Goal: Transaction & Acquisition: Purchase product/service

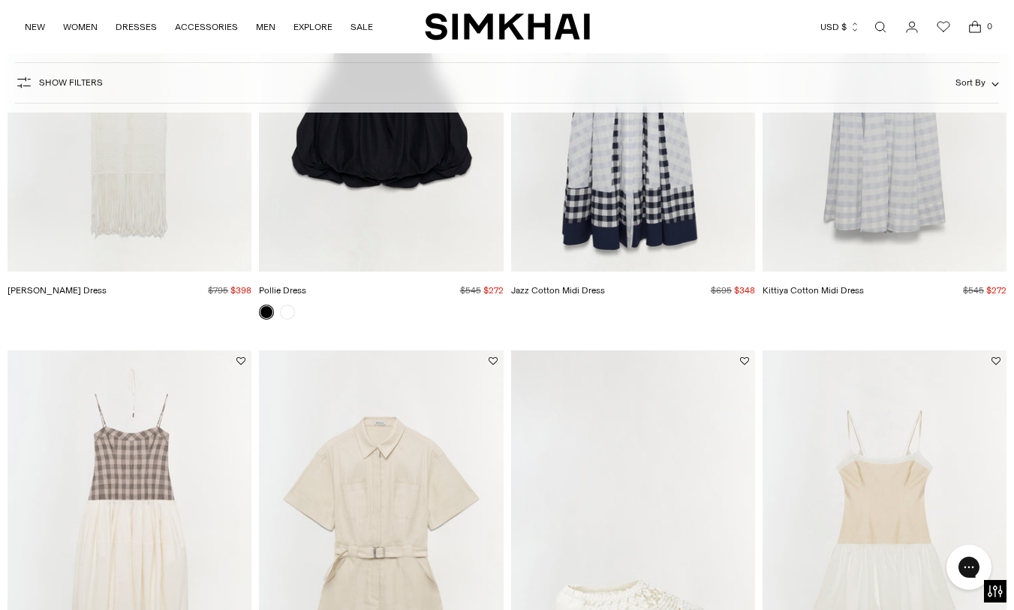
scroll to position [298, 0]
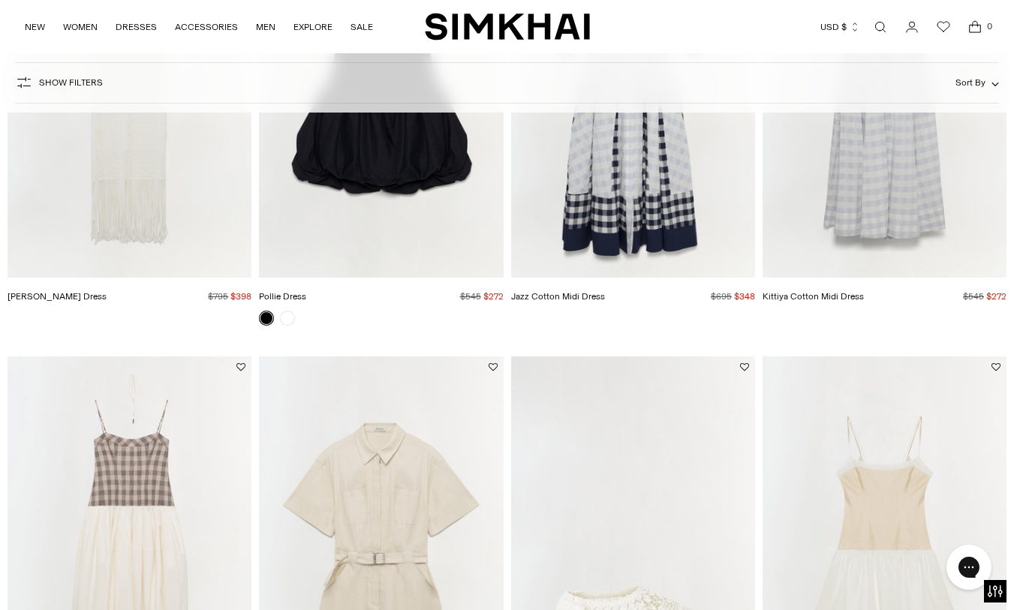
click at [0, 0] on img "Pfeiffer Midi Dress" at bounding box center [0, 0] width 0 height 0
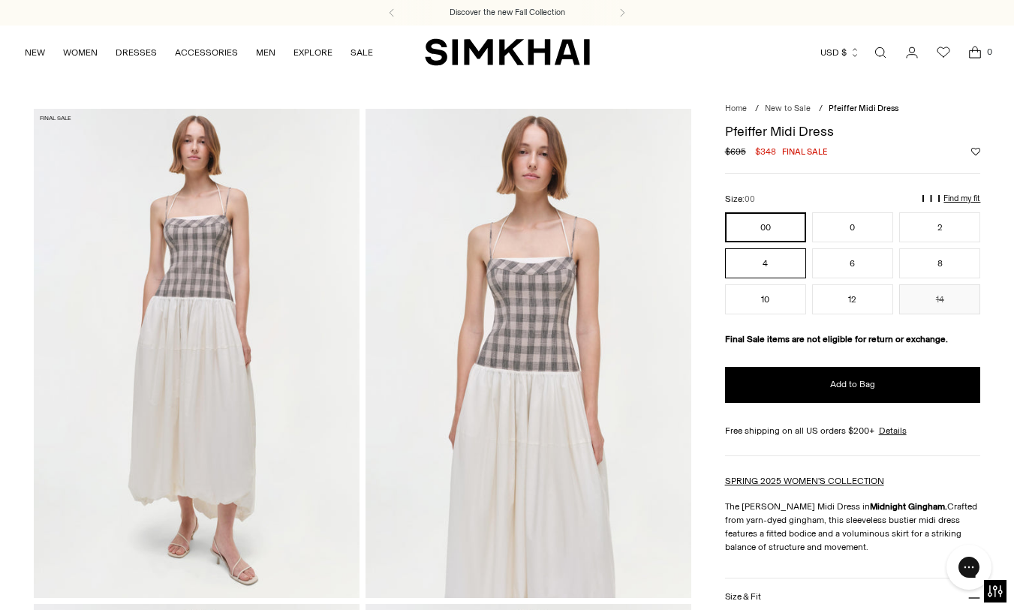
click at [755, 272] on button "4" at bounding box center [765, 263] width 81 height 30
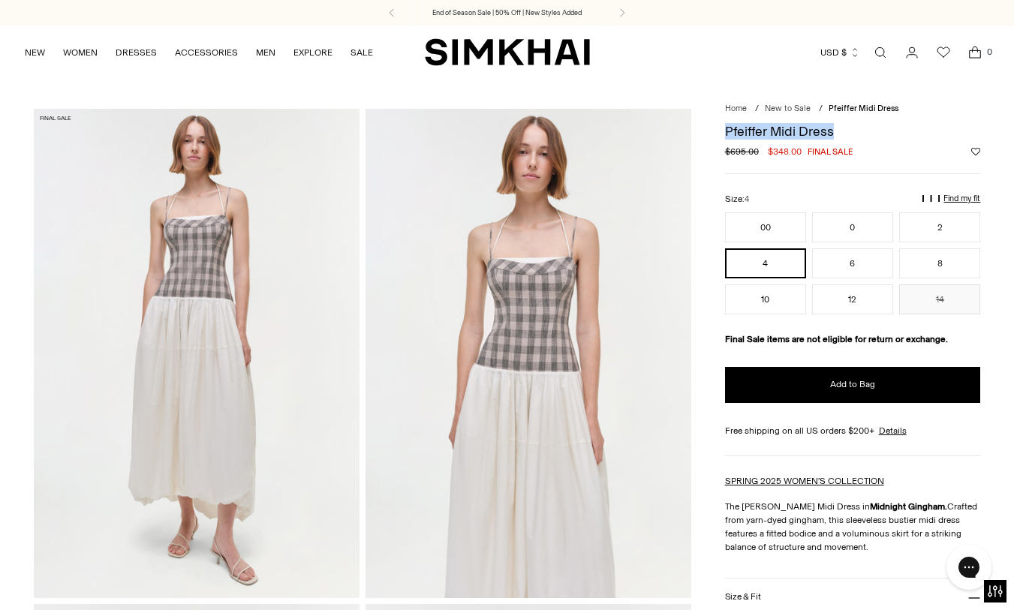
drag, startPoint x: 870, startPoint y: 131, endPoint x: 723, endPoint y: 130, distance: 147.1
copy h1 "Pfeiffer Midi Dress"
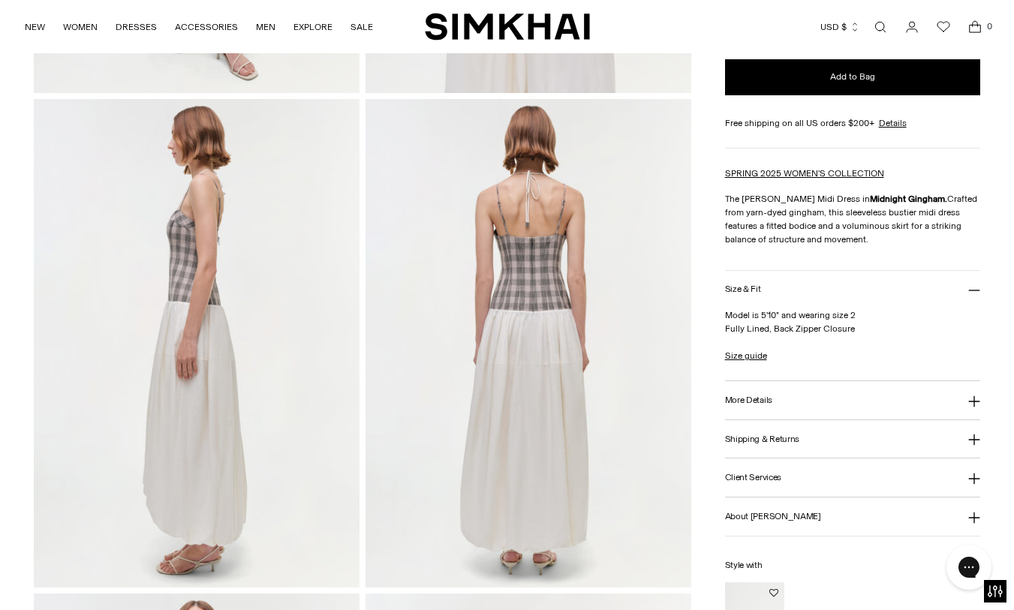
scroll to position [579, 0]
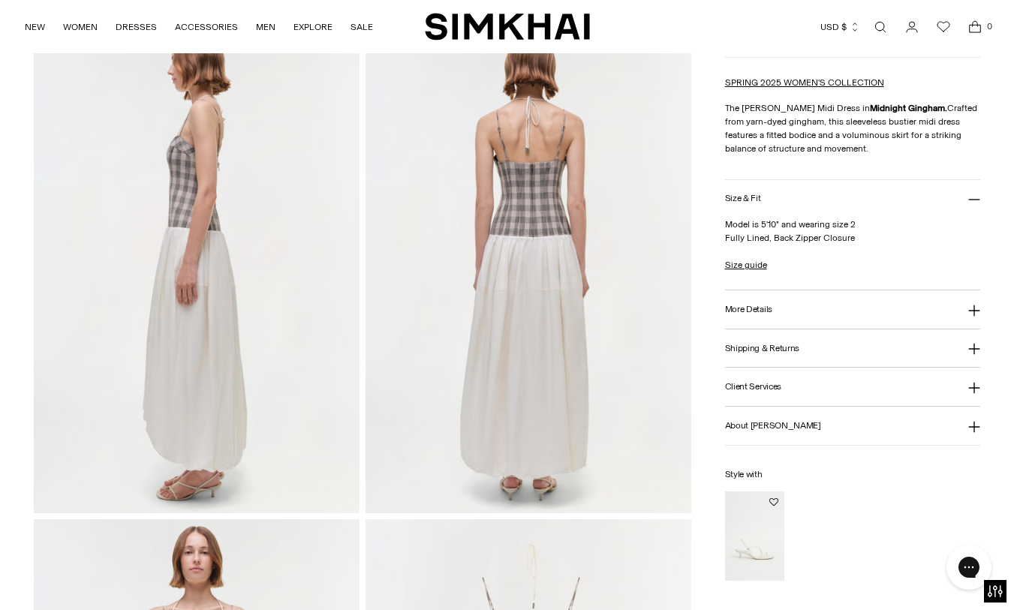
click at [799, 312] on button "More Details" at bounding box center [853, 309] width 256 height 38
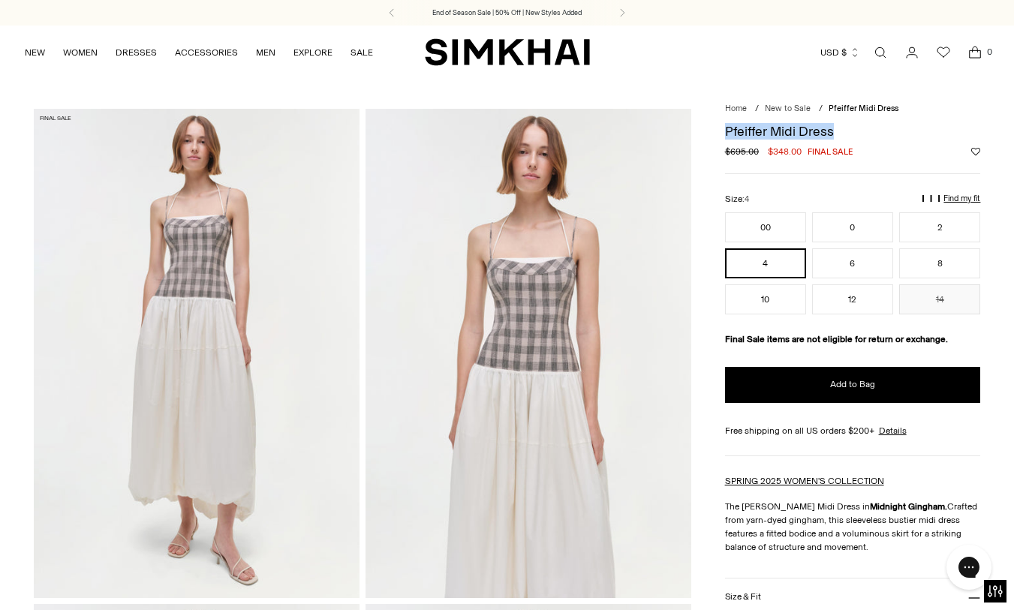
scroll to position [0, 0]
click at [800, 107] on link "New to Sale" at bounding box center [788, 109] width 46 height 10
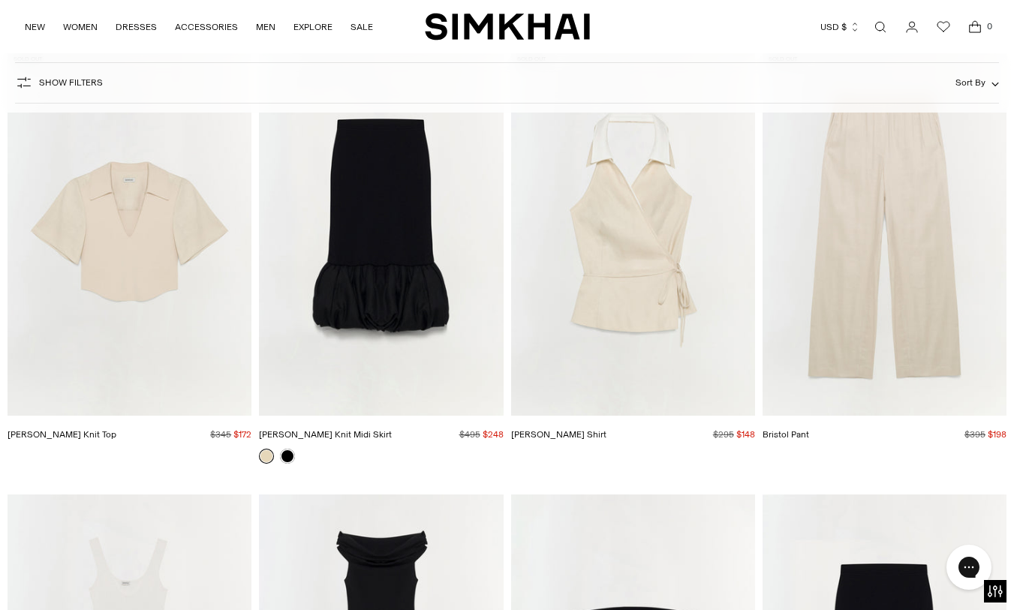
scroll to position [18259, 0]
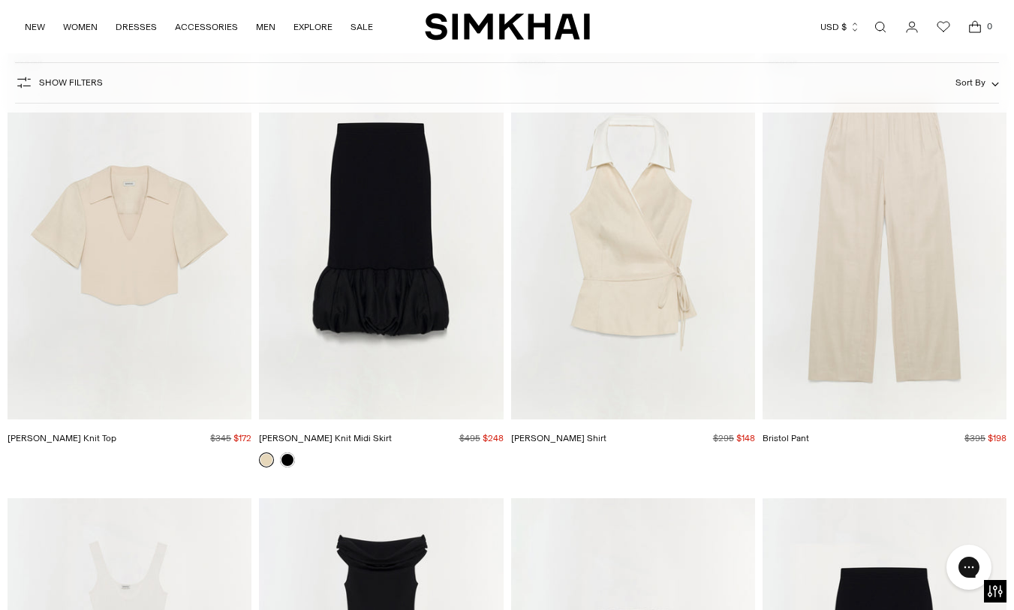
click at [0, 0] on img "Lizzie Linen Knit Top" at bounding box center [0, 0] width 0 height 0
click at [0, 0] on img "Camille Linen Knit Midi Skirt" at bounding box center [0, 0] width 0 height 0
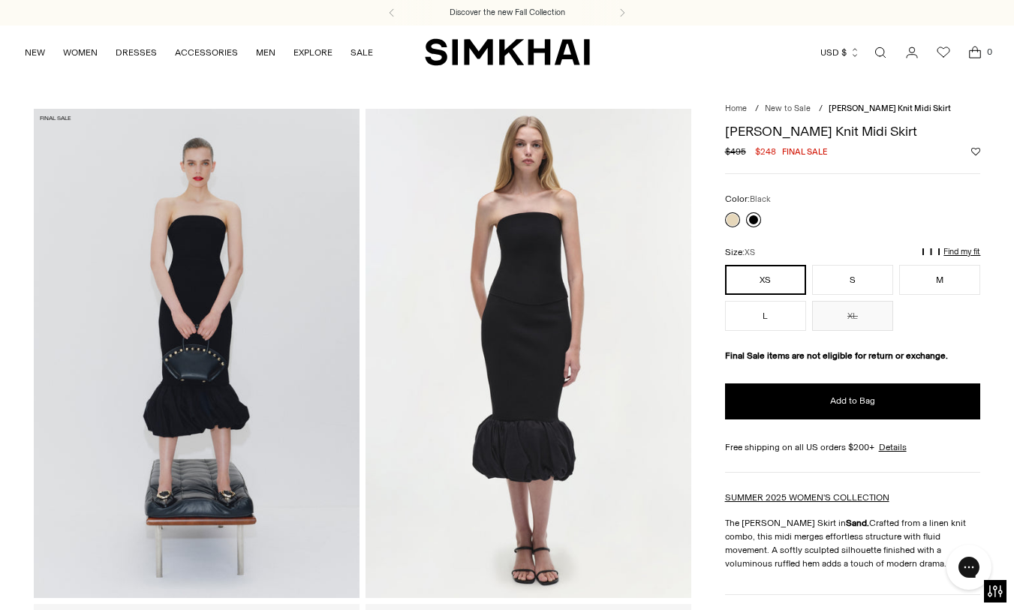
click at [752, 216] on link at bounding box center [753, 219] width 15 height 15
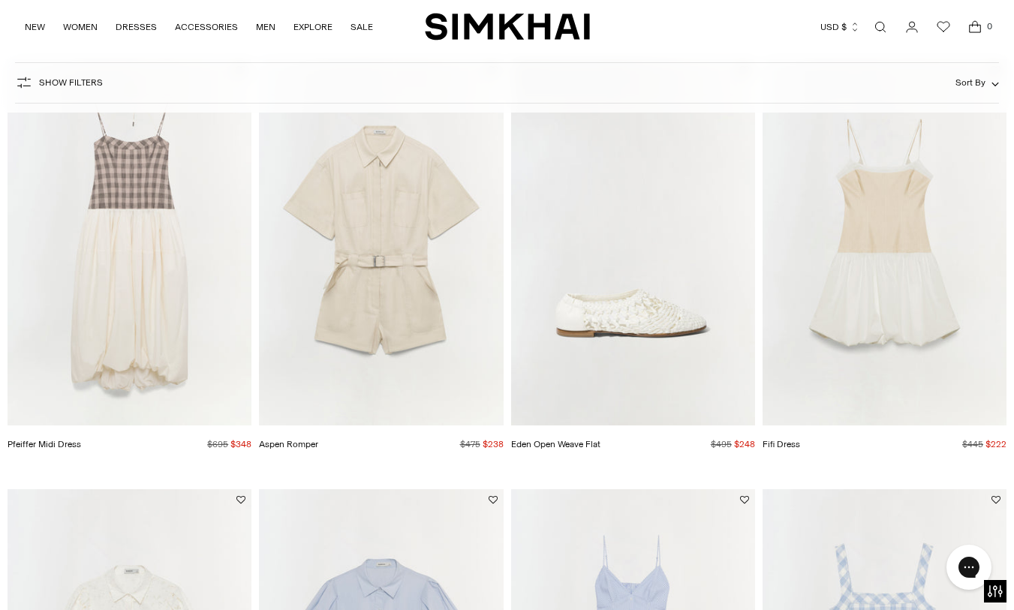
scroll to position [602, 0]
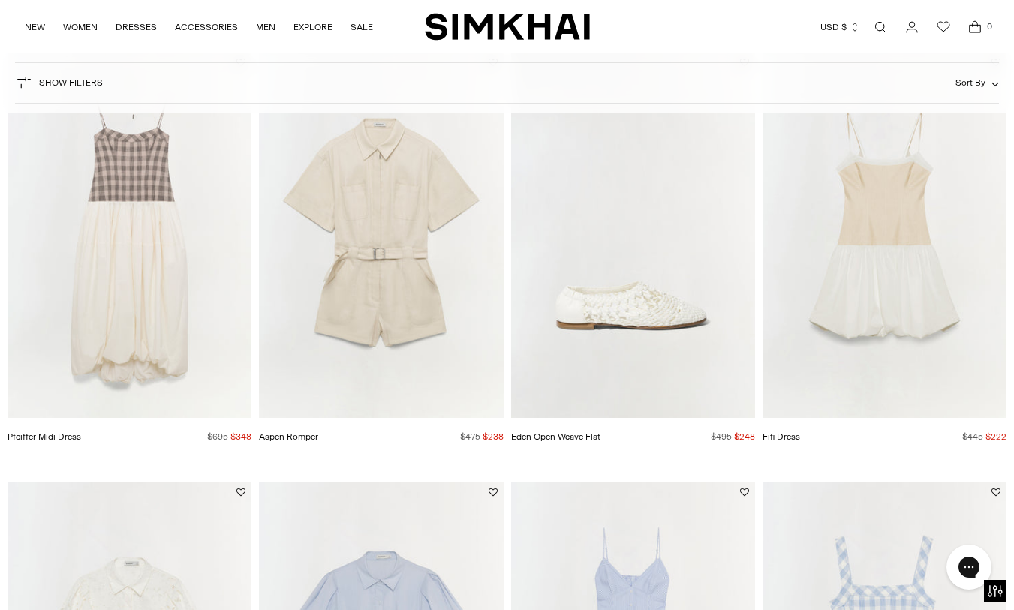
click at [0, 0] on img "Pfeiffer Midi Dress" at bounding box center [0, 0] width 0 height 0
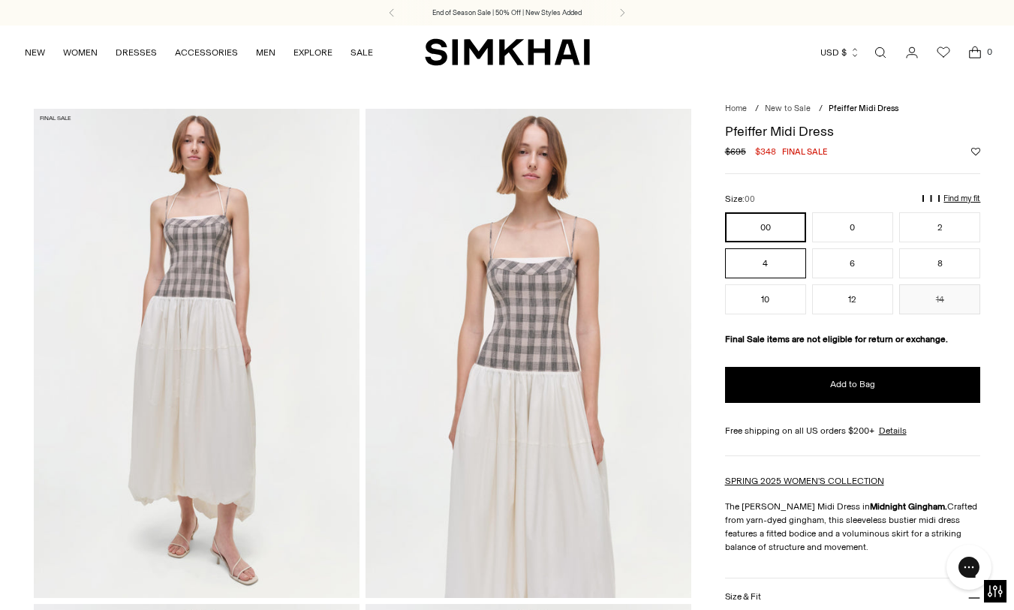
click at [744, 266] on button "4" at bounding box center [765, 263] width 81 height 30
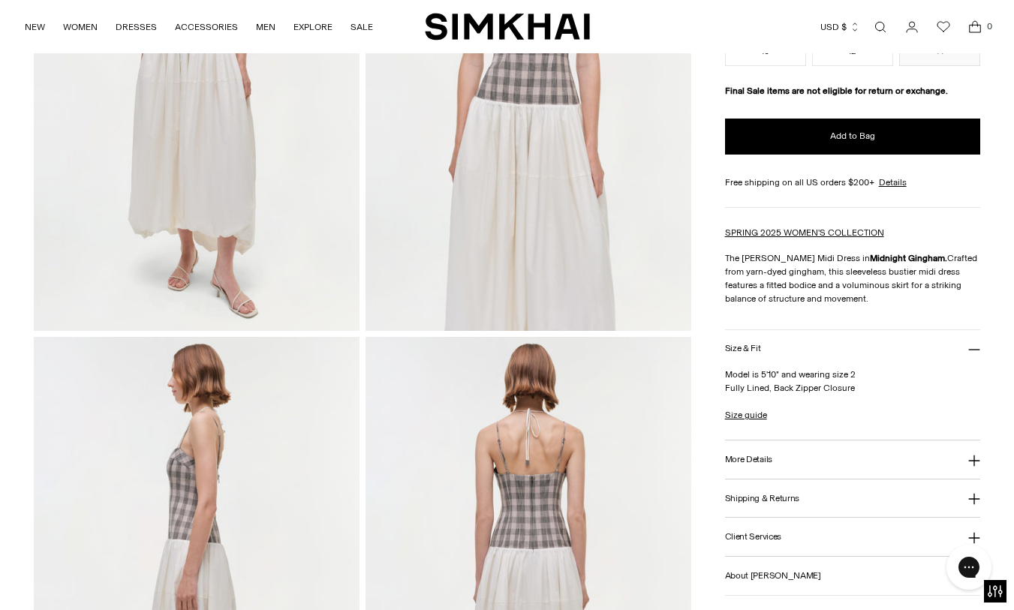
scroll to position [304, 0]
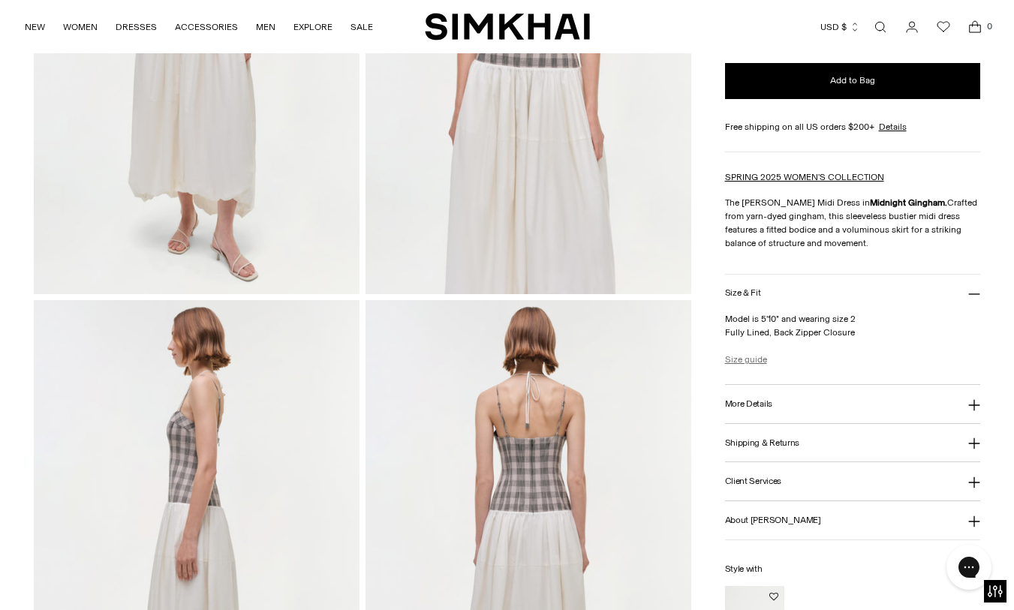
click at [750, 353] on link "Size guide" at bounding box center [746, 360] width 42 height 14
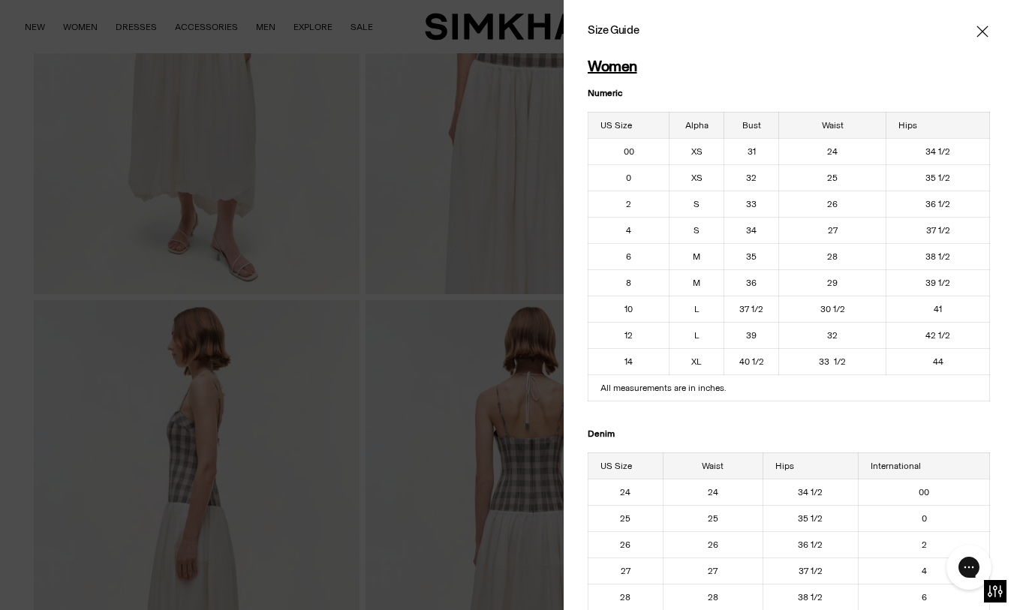
click at [982, 29] on icon "Close" at bounding box center [982, 31] width 12 height 15
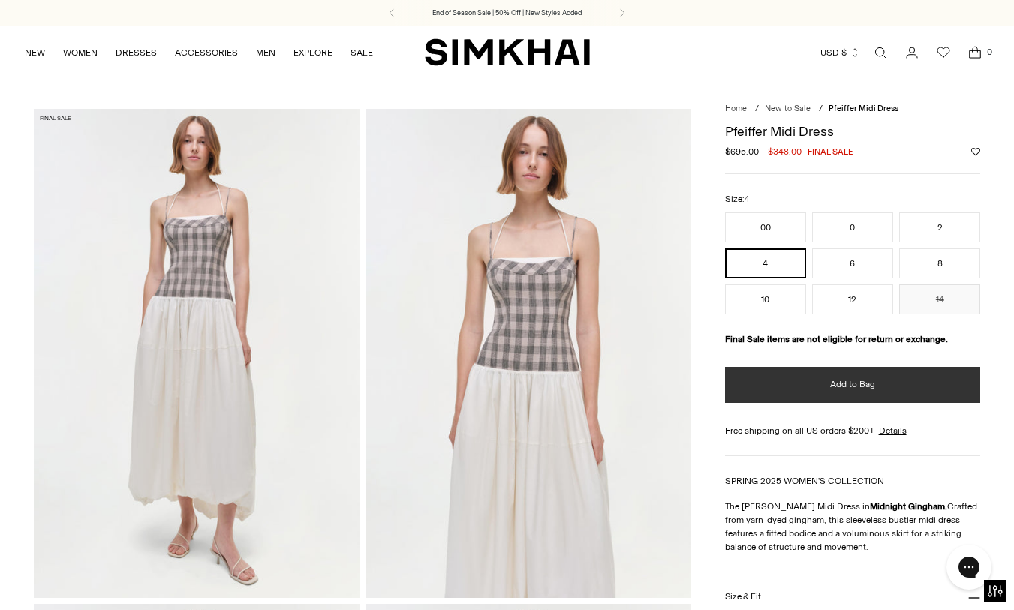
scroll to position [0, 0]
click at [817, 383] on button "Add to Bag" at bounding box center [853, 385] width 256 height 36
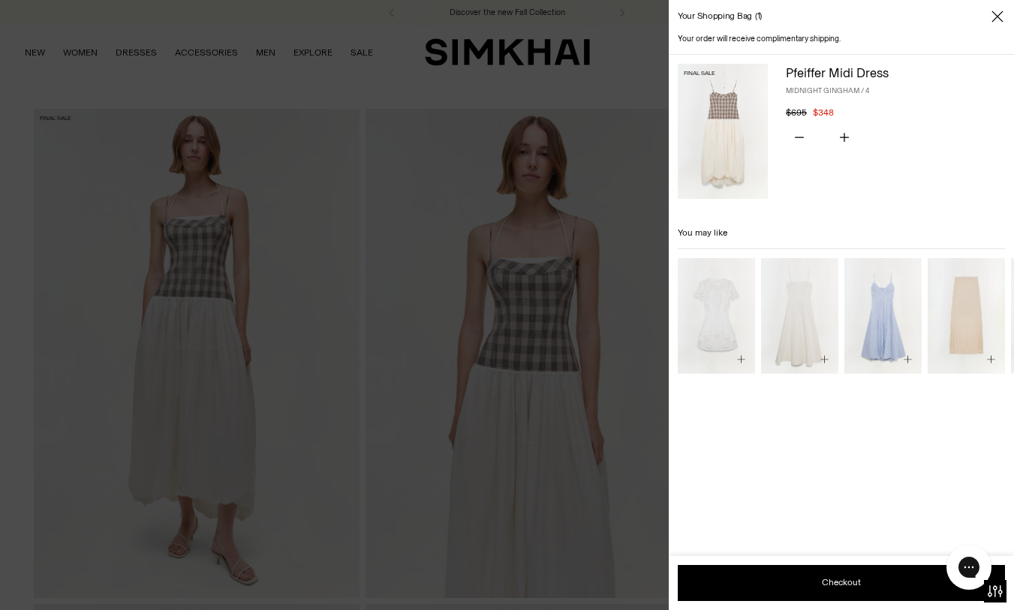
click at [991, 20] on span "Close" at bounding box center [997, 16] width 15 height 15
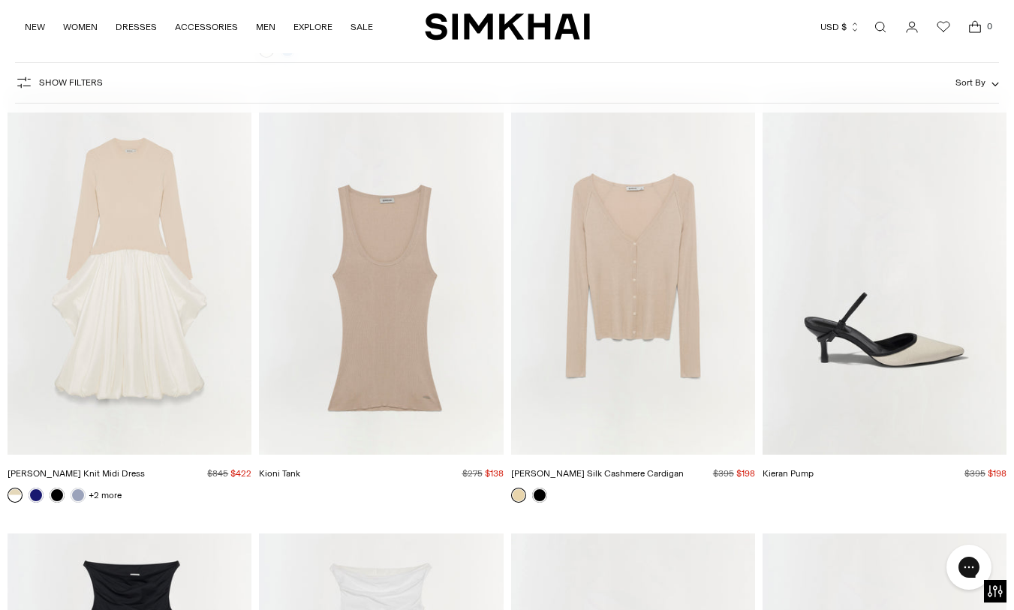
scroll to position [6761, 0]
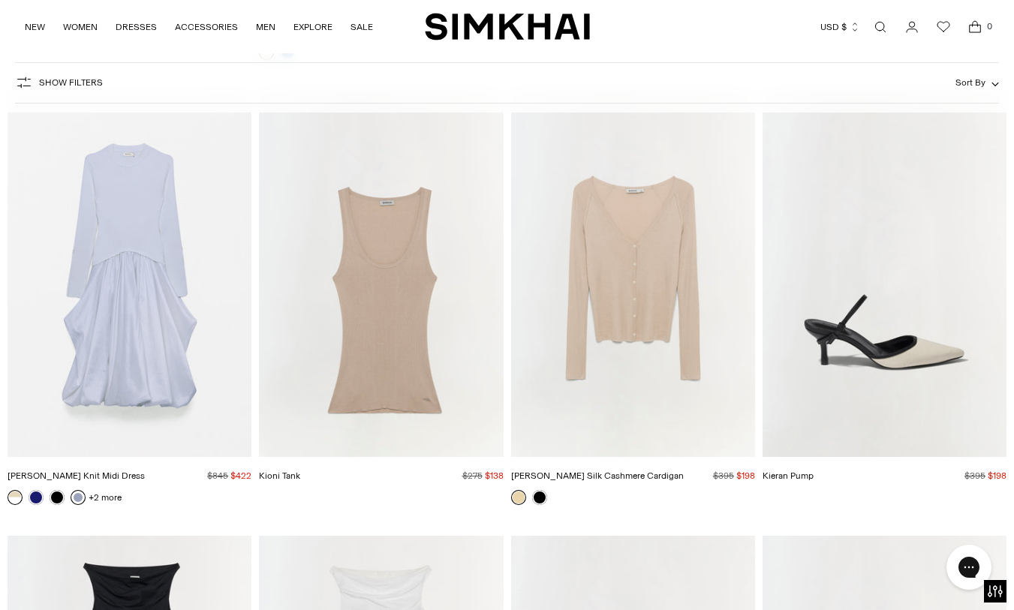
click at [73, 496] on link at bounding box center [78, 497] width 15 height 15
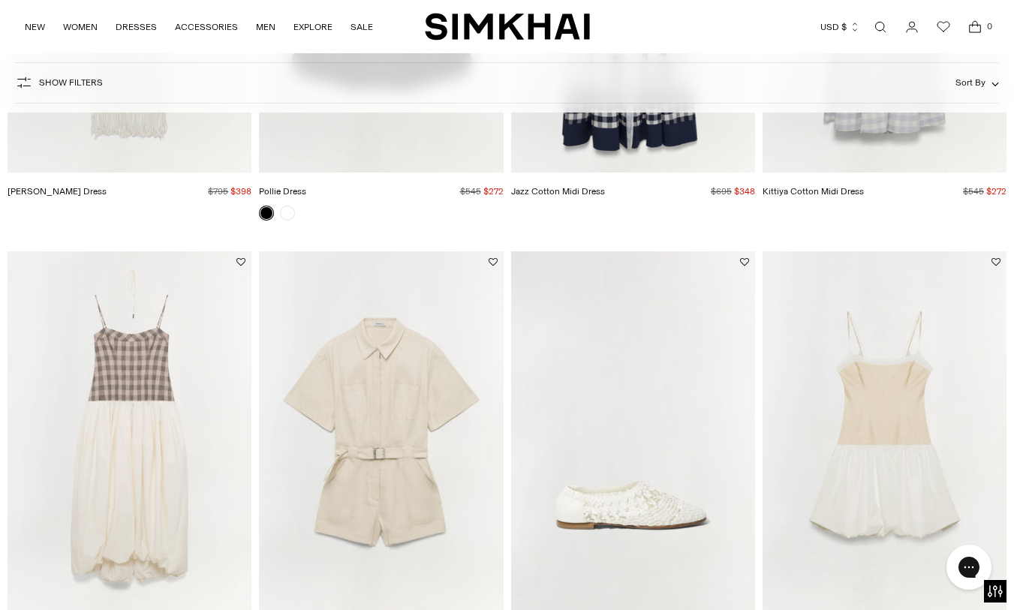
scroll to position [570, 0]
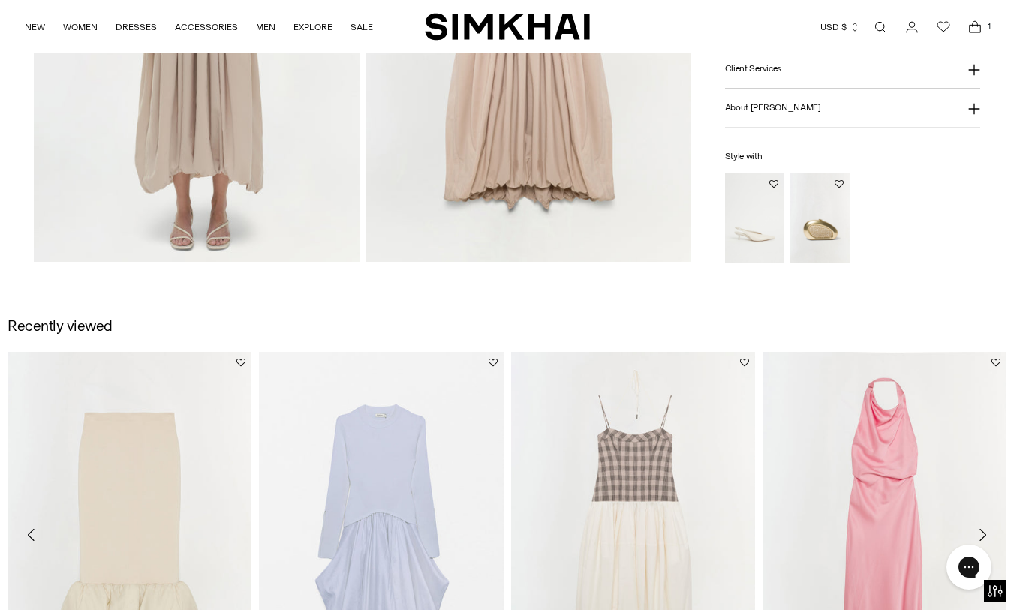
scroll to position [1076, 0]
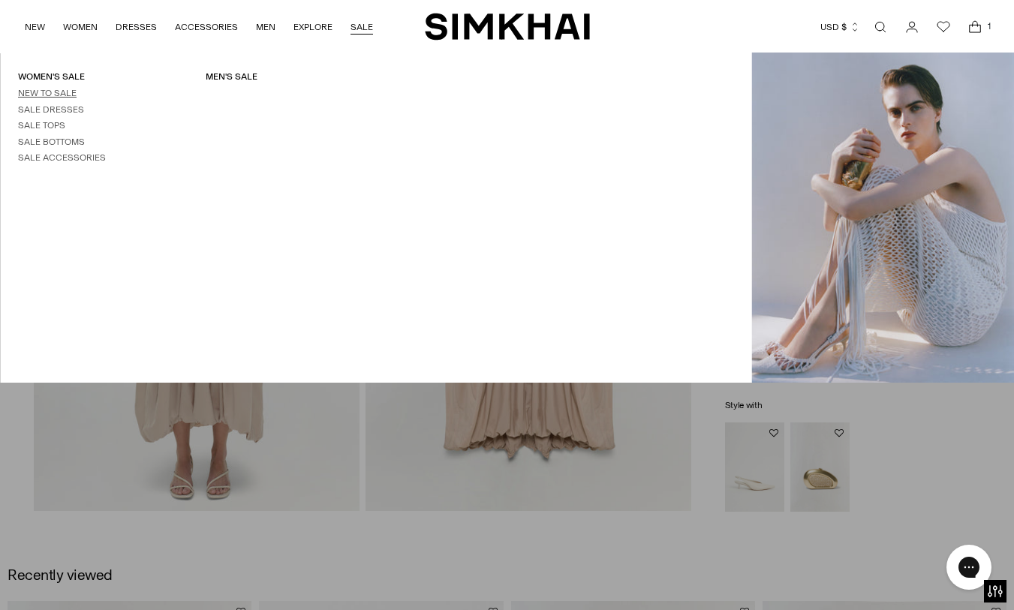
click at [59, 92] on link "New to Sale" at bounding box center [47, 93] width 59 height 11
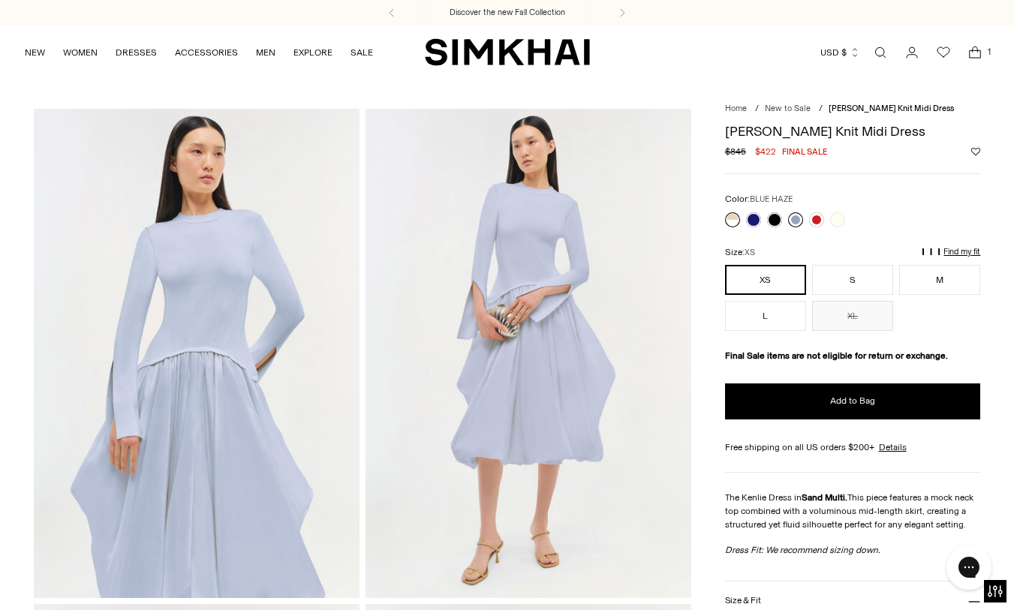
click at [792, 219] on link at bounding box center [795, 219] width 15 height 15
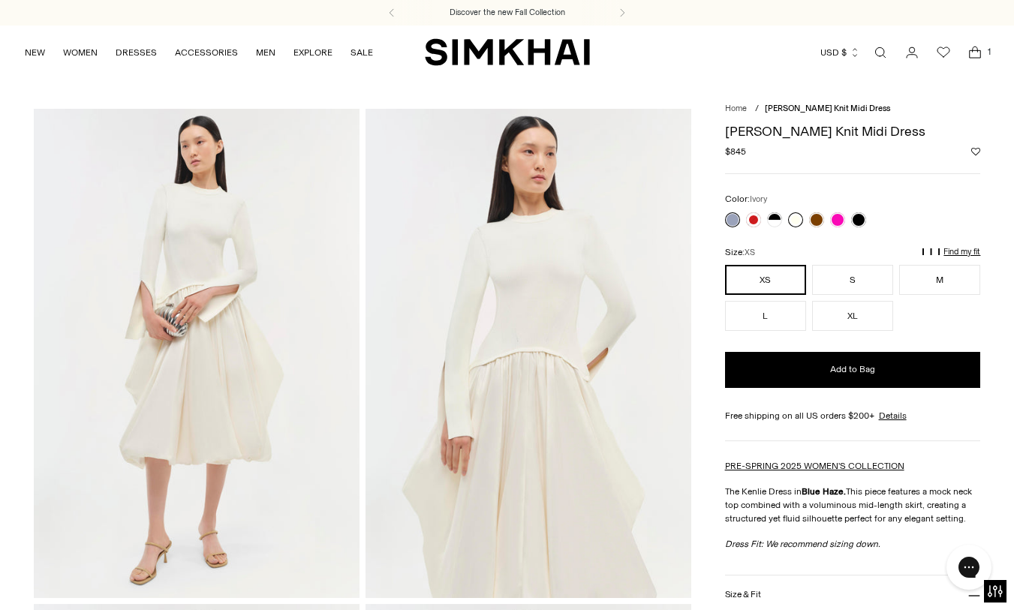
click at [794, 224] on link at bounding box center [795, 219] width 15 height 15
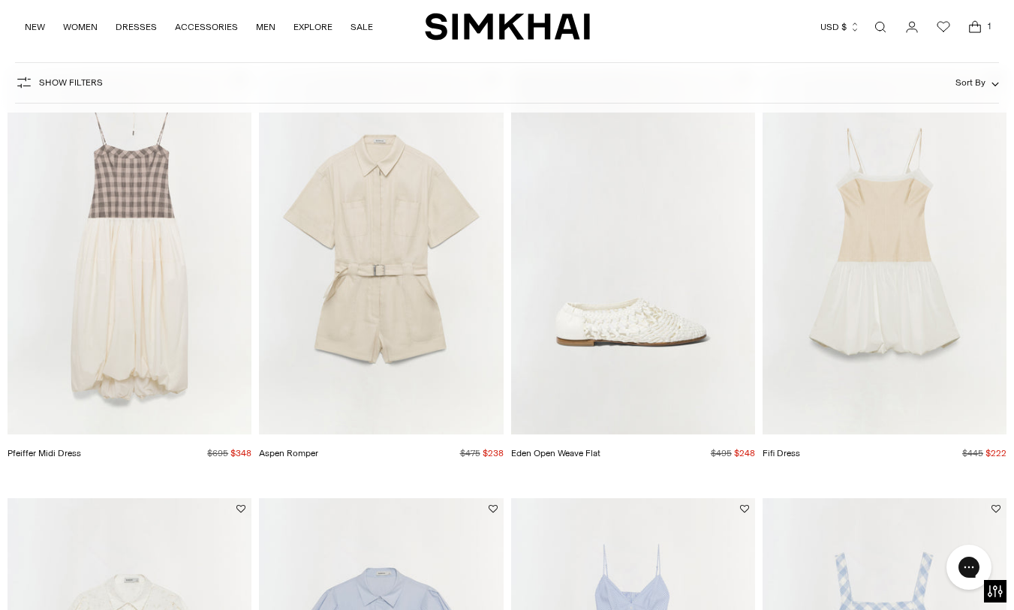
scroll to position [614, 0]
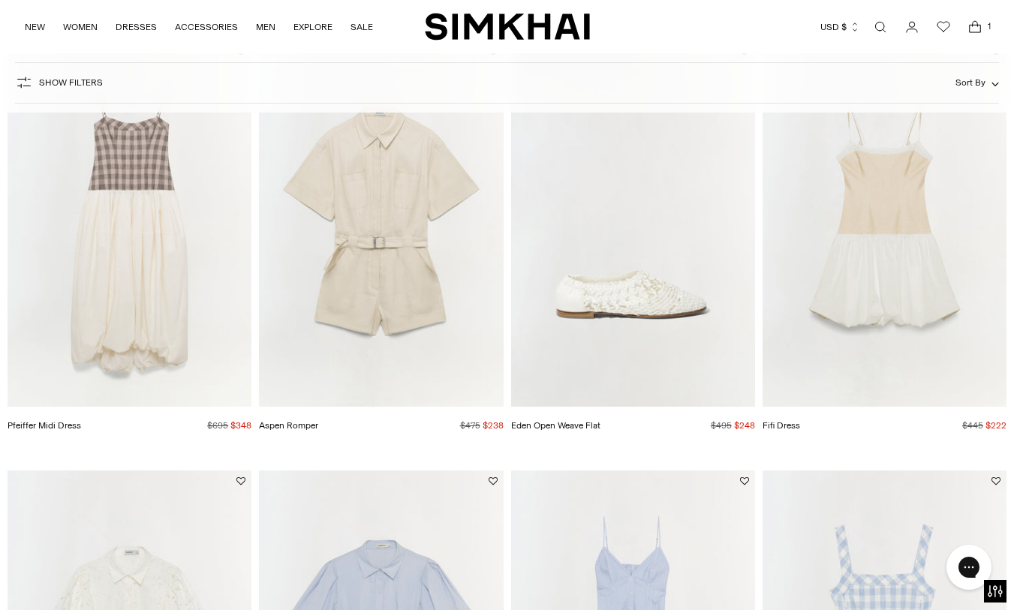
click at [0, 0] on img "Pfeiffer Midi Dress" at bounding box center [0, 0] width 0 height 0
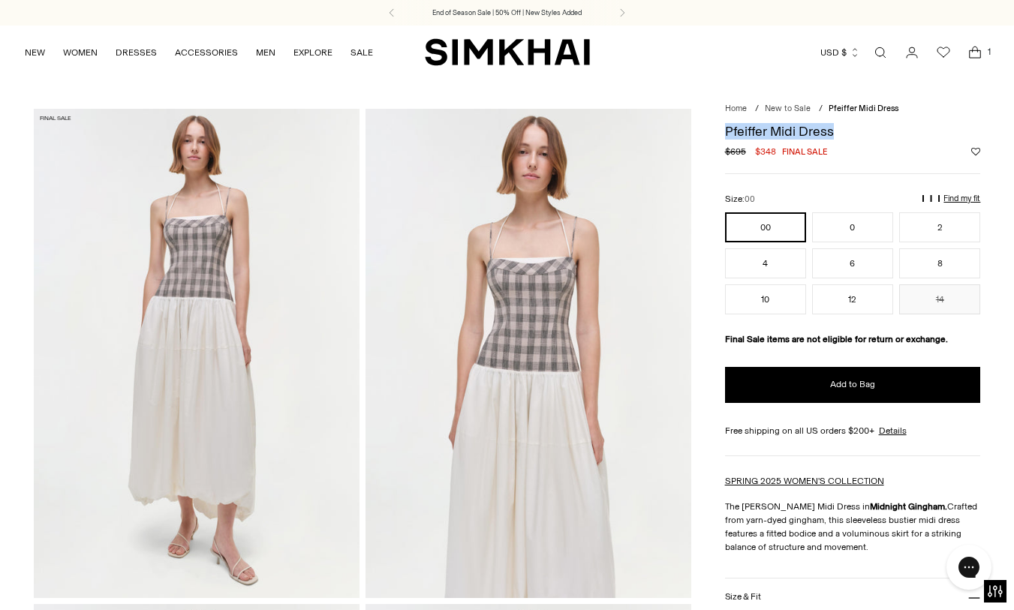
drag, startPoint x: 834, startPoint y: 129, endPoint x: 716, endPoint y: 125, distance: 117.9
copy h1 "Pfeiffer Midi Dress"
